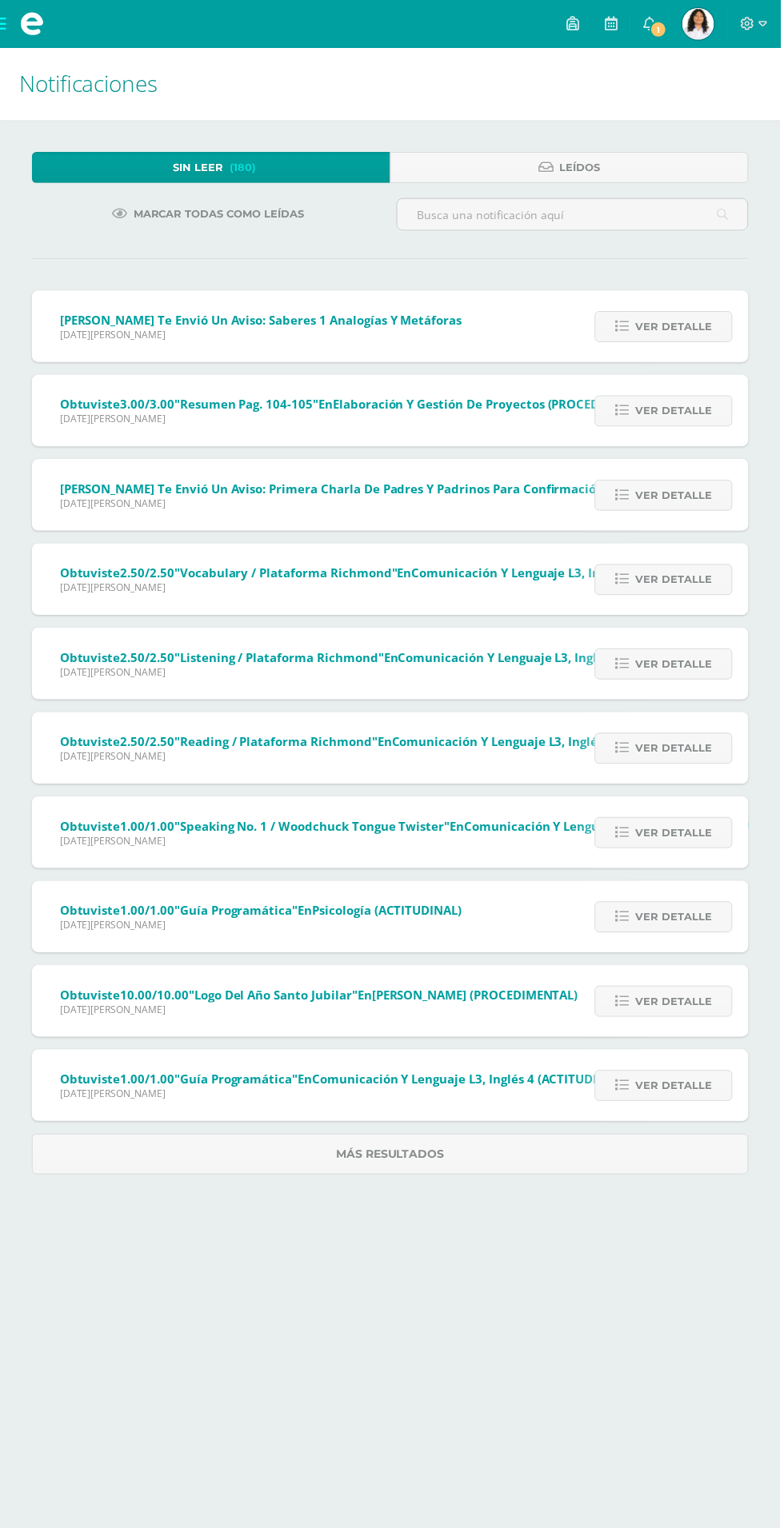
click at [674, 287] on div "Sin leer (180) Leídos Marcar todas como leídas [PERSON_NAME] te envió un aviso:…" at bounding box center [392, 667] width 784 height 1092
click at [687, 321] on span "Ver detalle" at bounding box center [676, 329] width 77 height 30
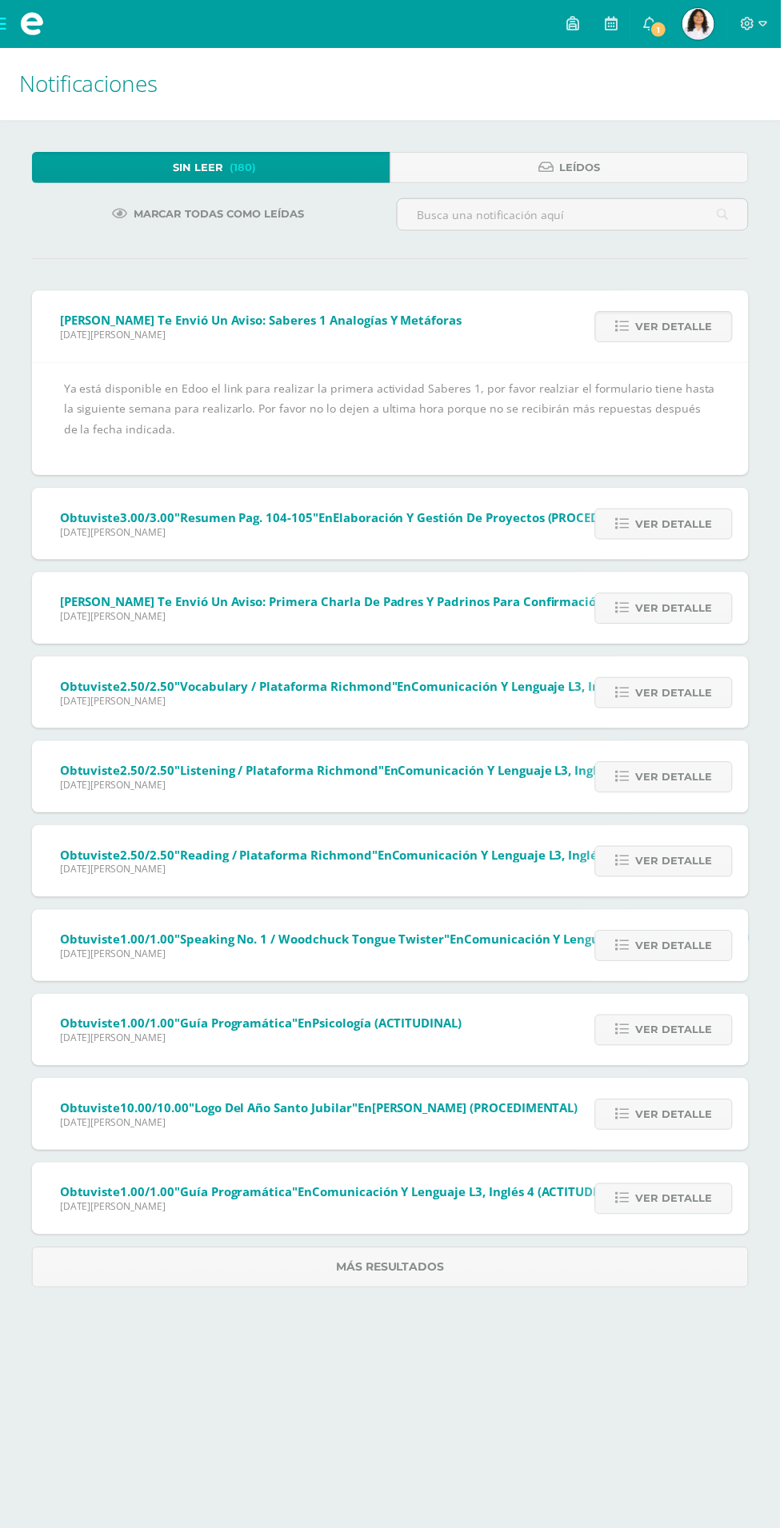
click at [17, 20] on span at bounding box center [32, 24] width 64 height 48
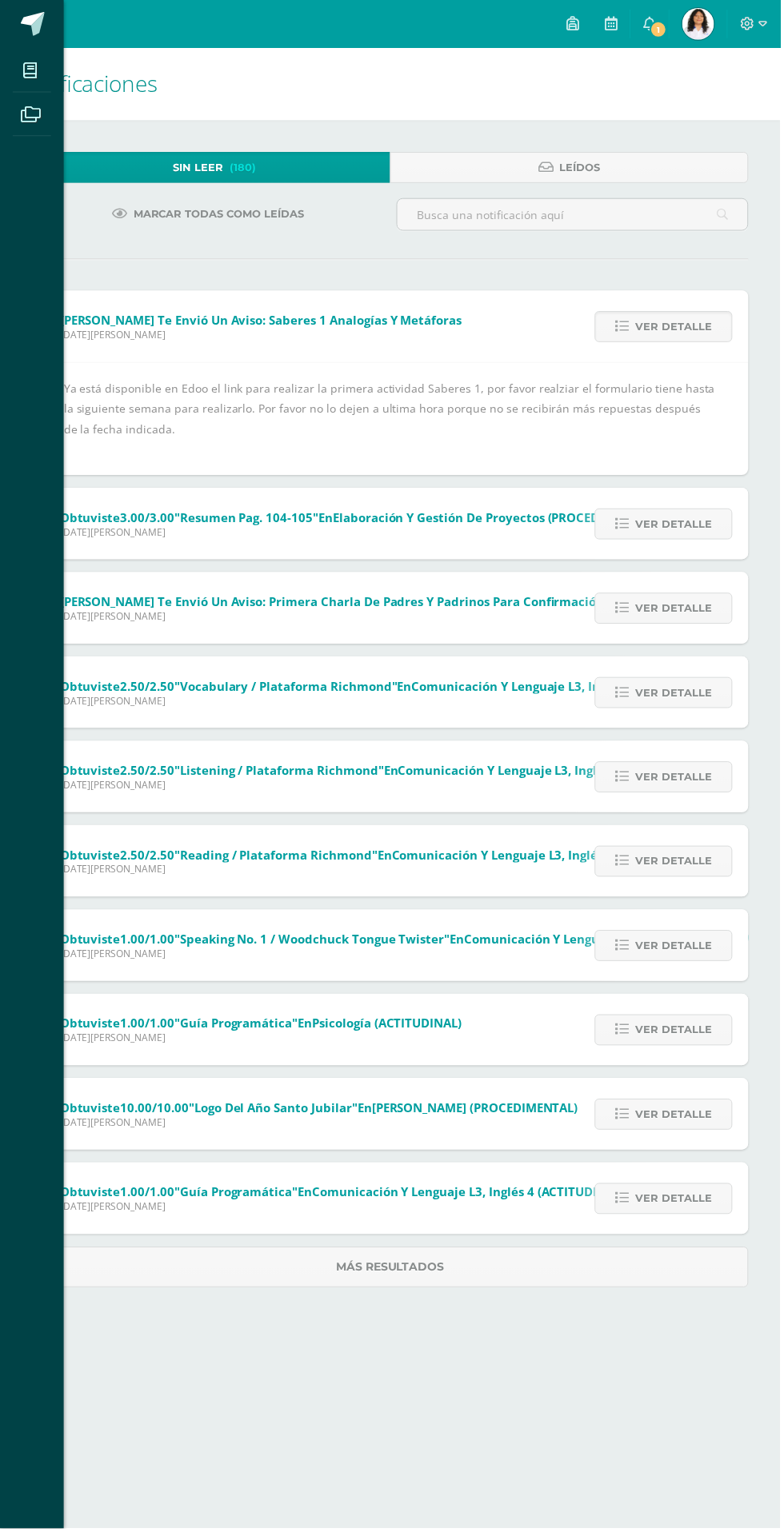
click at [33, 53] on span at bounding box center [31, 70] width 36 height 36
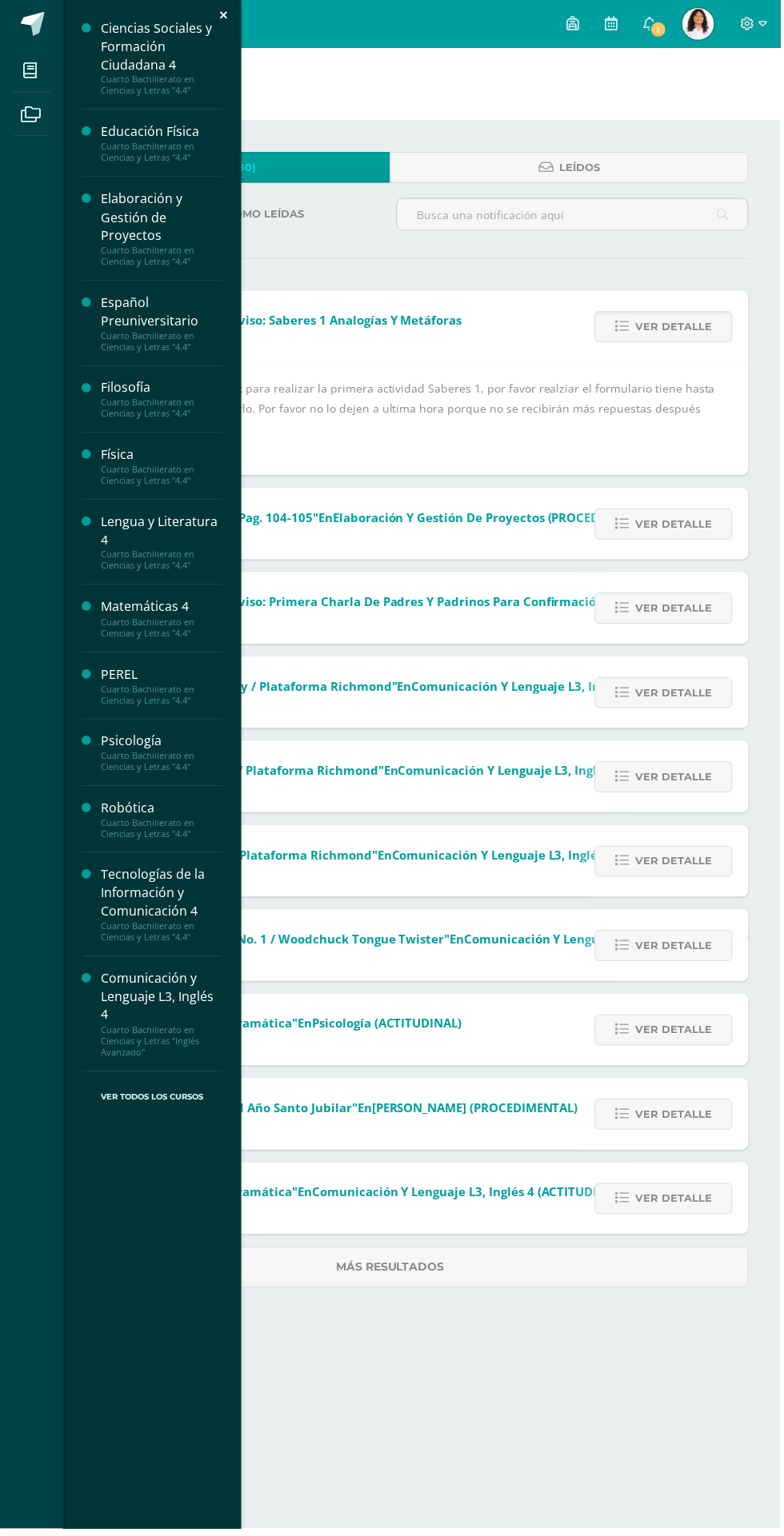
click at [119, 311] on div "Español Preuniversitario" at bounding box center [162, 313] width 122 height 37
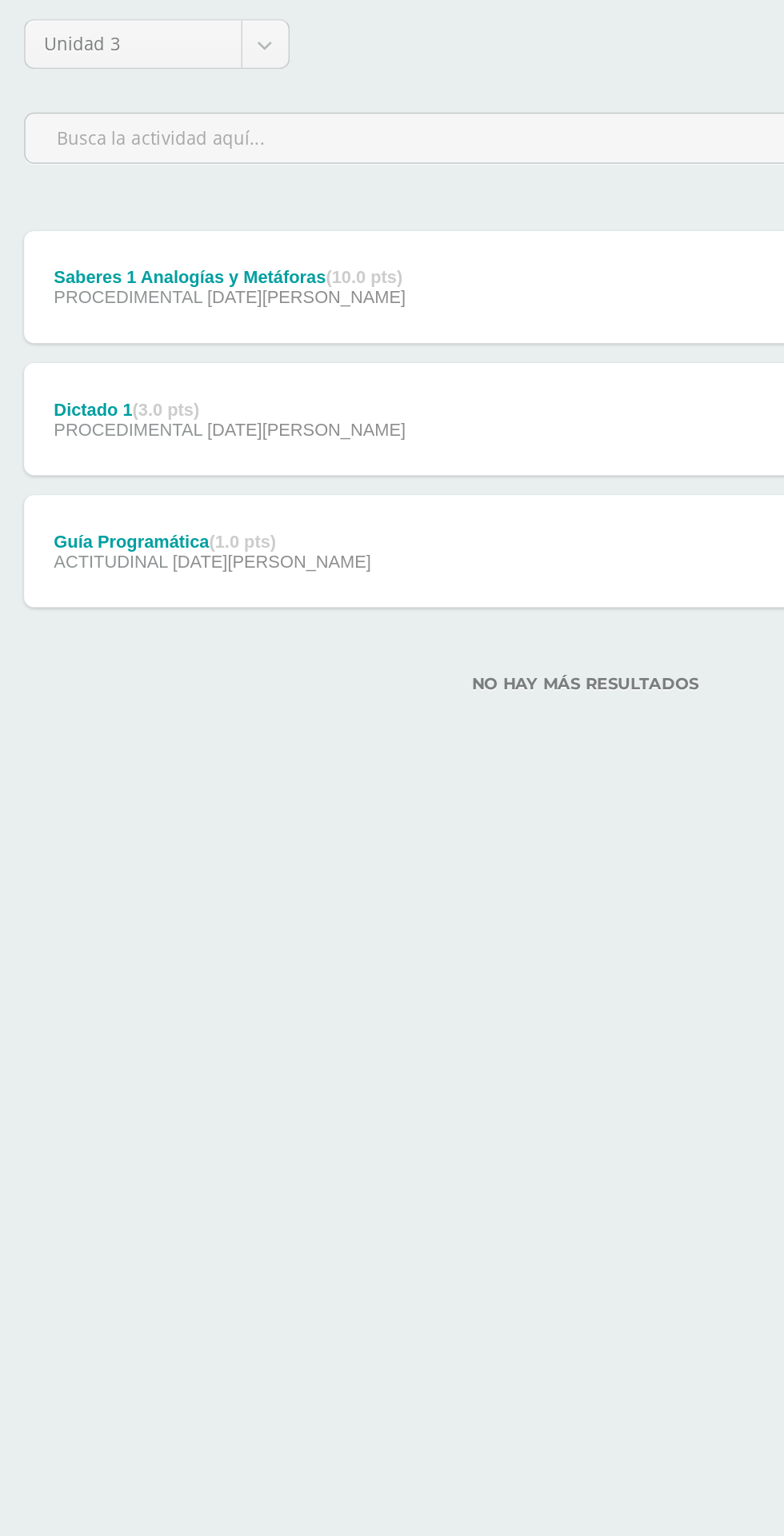
click at [197, 329] on div "Saberes 1 Analogías y Metáforas (10.0 pts) PROCEDIMENTAL [DATE][PERSON_NAME]" at bounding box center [164, 362] width 264 height 72
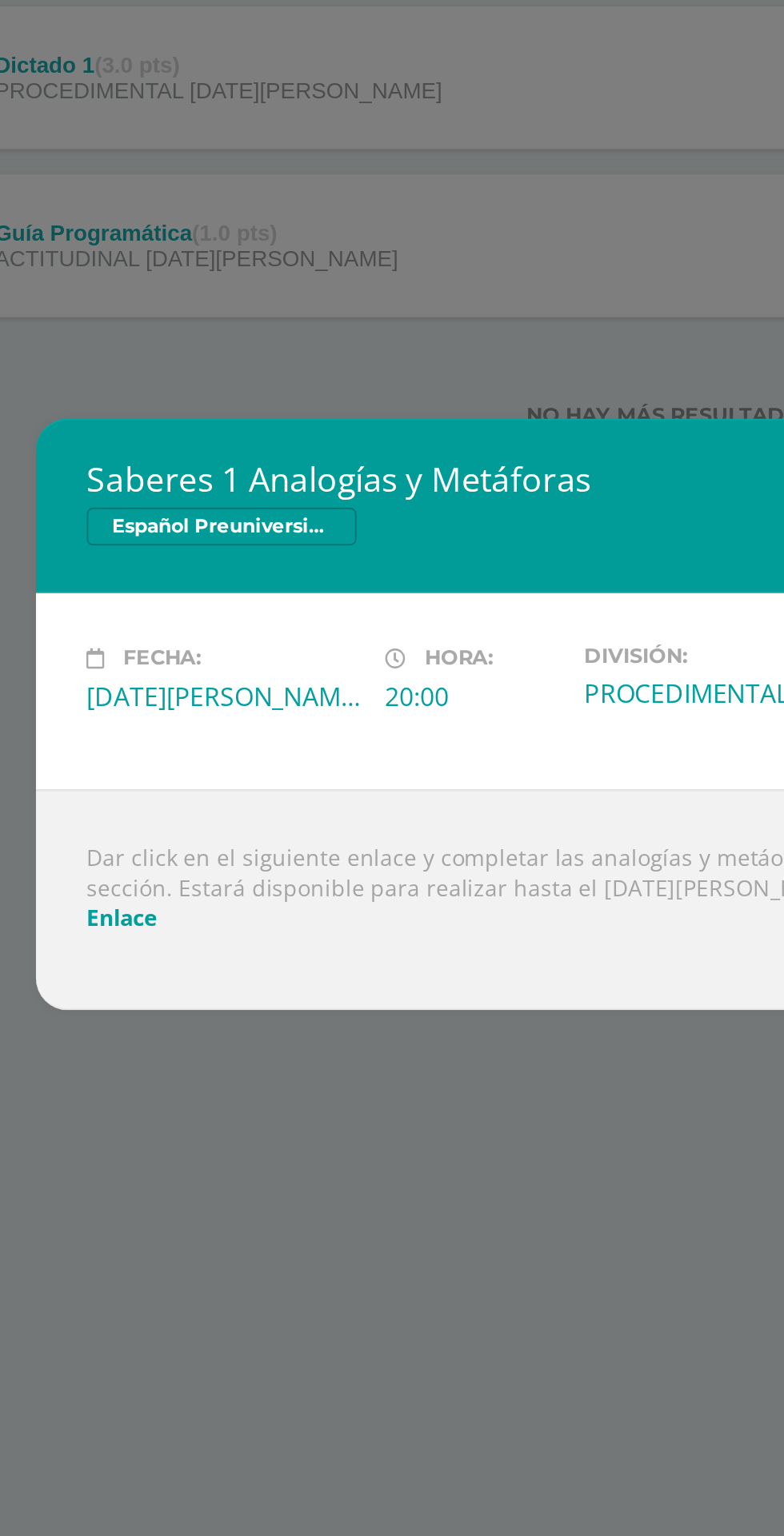
click at [119, 875] on link "Enlace" at bounding box center [114, 871] width 35 height 15
